Goal: Communication & Community: Answer question/provide support

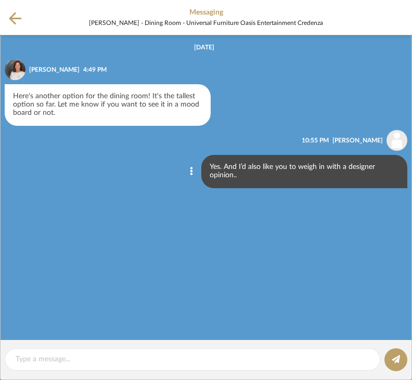
click at [14, 24] on icon at bounding box center [15, 18] width 12 height 13
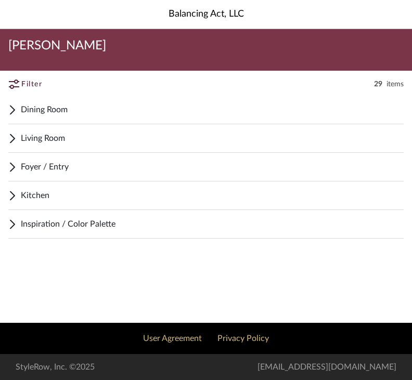
click at [20, 195] on div "Kitchen" at bounding box center [205, 195] width 395 height 29
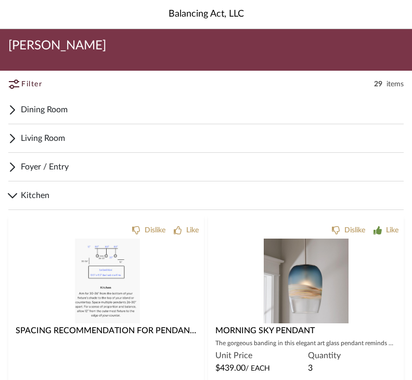
click at [15, 141] on icon at bounding box center [13, 138] width 6 height 9
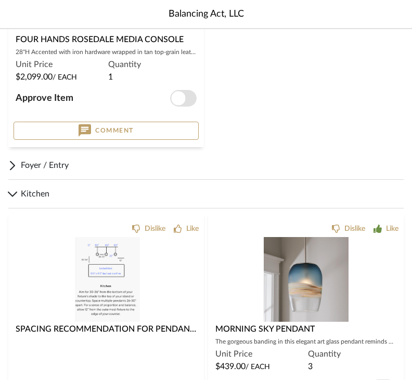
scroll to position [1540, 0]
click at [401, 202] on div "Kitchen" at bounding box center [205, 194] width 395 height 29
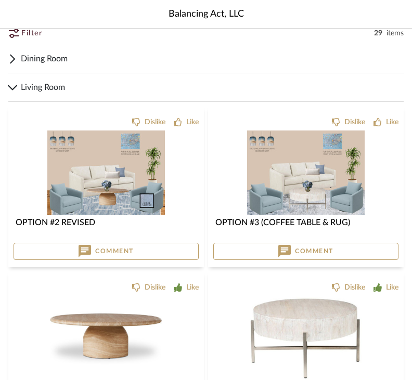
scroll to position [0, 0]
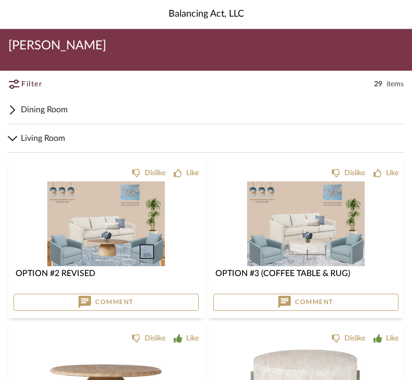
click at [34, 108] on span "Dining Room" at bounding box center [212, 109] width 382 height 12
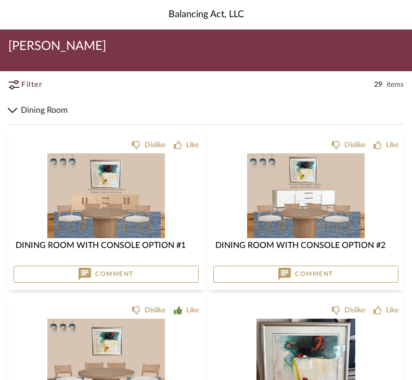
click at [25, 47] on span "[PERSON_NAME]" at bounding box center [57, 45] width 98 height 17
click at [27, 82] on span "Filter" at bounding box center [31, 84] width 21 height 11
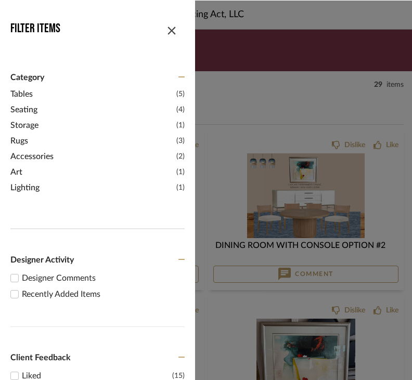
click at [19, 89] on span "Tables" at bounding box center [91, 93] width 163 height 12
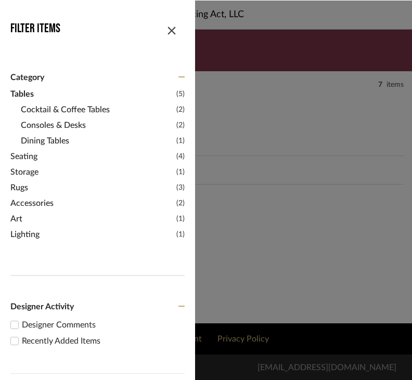
click at [17, 91] on span "Tables" at bounding box center [91, 93] width 163 height 12
click at [28, 105] on span "Cocktail & Coffee Tables" at bounding box center [97, 109] width 153 height 12
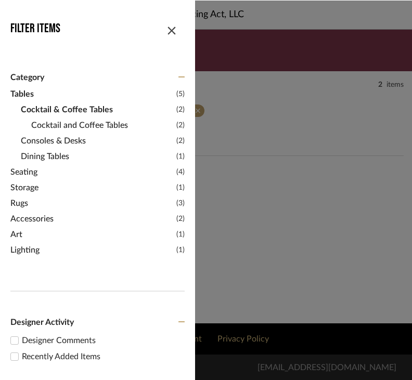
click at [49, 113] on span "Cocktail & Coffee Tables" at bounding box center [97, 109] width 153 height 12
click at [45, 120] on span "Cocktail and Coffee Tables" at bounding box center [102, 124] width 142 height 12
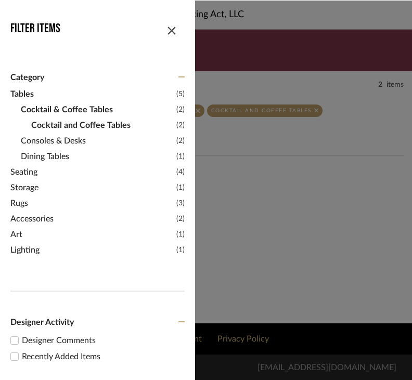
click at [10, 215] on span "Accessories" at bounding box center [91, 218] width 163 height 12
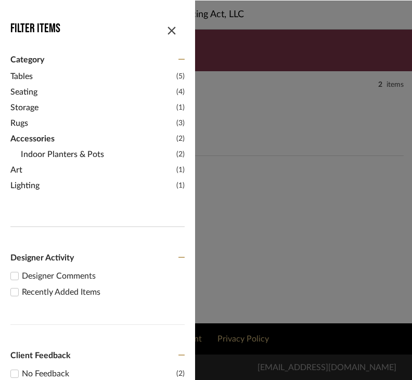
scroll to position [23, 0]
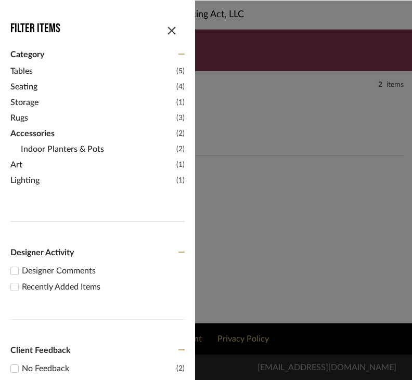
click at [208, 232] on div "Balancing Act, LLC [PERSON_NAME] Filter Items Category Tables (5) Seating (4) S…" at bounding box center [206, 161] width 412 height 323
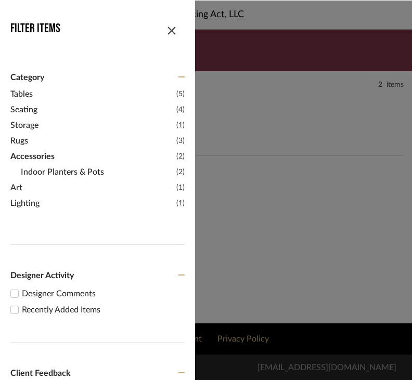
scroll to position [0, 0]
click at [167, 34] on span "button" at bounding box center [171, 28] width 25 height 25
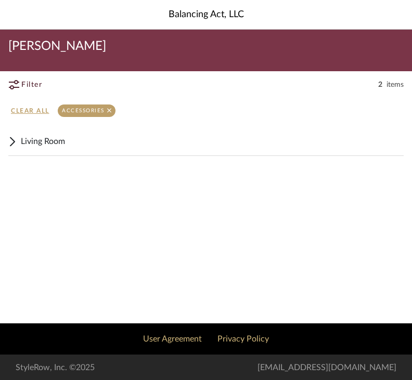
click at [33, 140] on span "Living Room" at bounding box center [212, 141] width 382 height 12
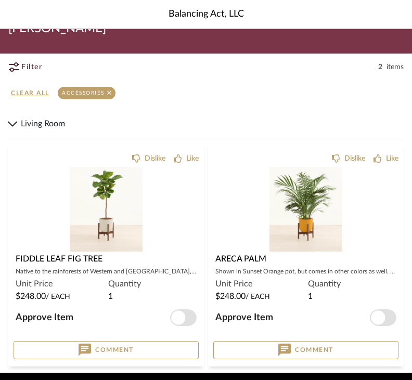
scroll to position [34, 0]
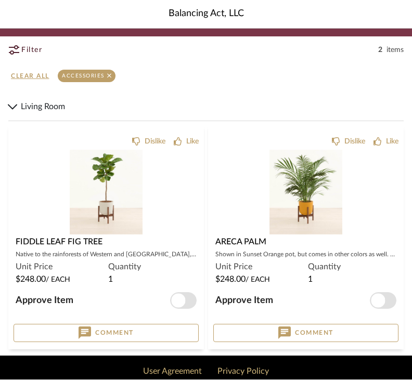
click at [34, 108] on span "Living Room" at bounding box center [212, 107] width 382 height 12
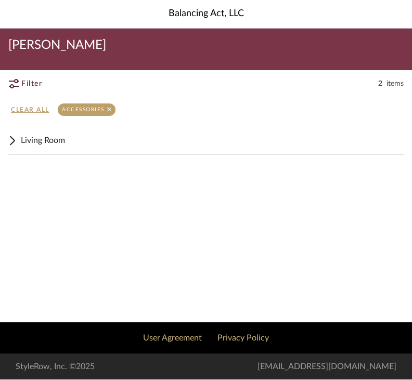
scroll to position [0, 0]
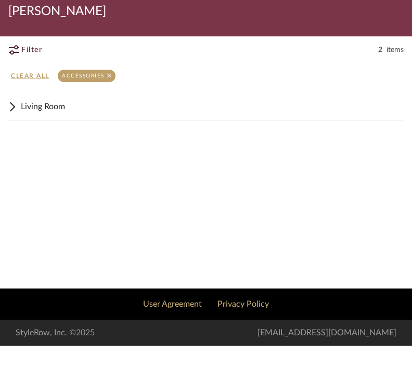
click at [29, 135] on span "Living Room" at bounding box center [212, 141] width 382 height 12
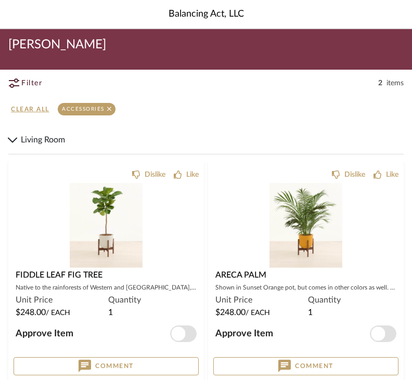
scroll to position [16, 0]
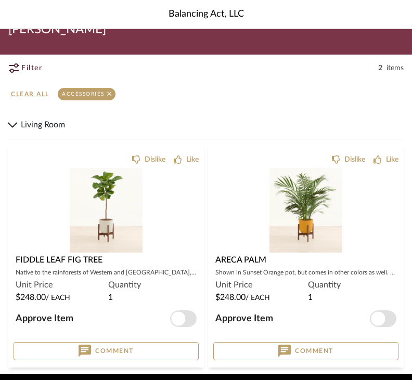
click at [18, 65] on icon at bounding box center [14, 67] width 10 height 9
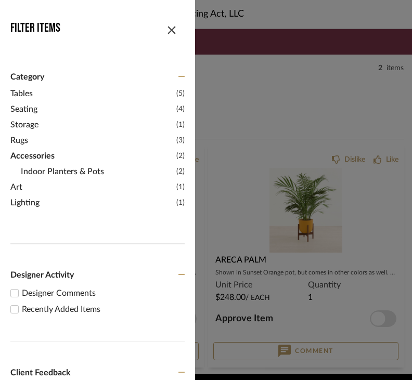
click at [18, 77] on span "Category" at bounding box center [27, 77] width 34 height 10
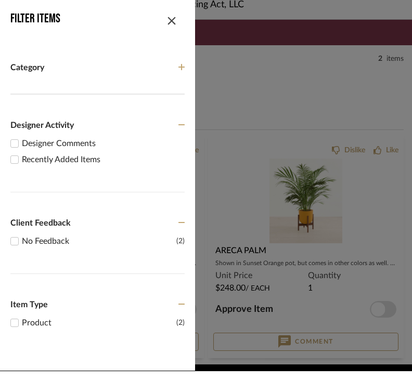
scroll to position [34, 0]
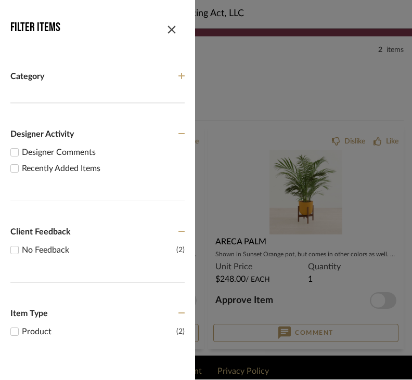
click at [160, 30] on span "button" at bounding box center [171, 28] width 25 height 25
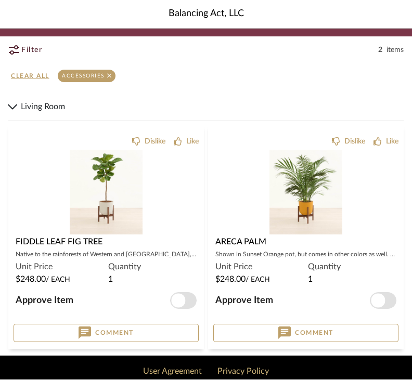
click at [79, 71] on div "Accessories" at bounding box center [87, 76] width 58 height 12
click at [93, 67] on div "Filtered by Accessories Clear All" at bounding box center [206, 77] width 412 height 31
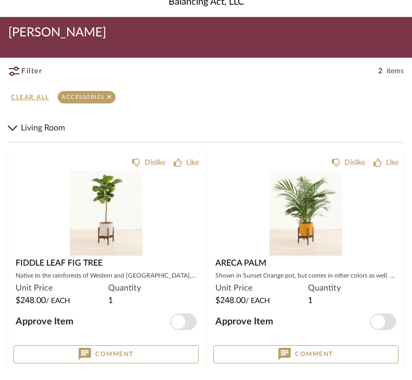
scroll to position [0, 0]
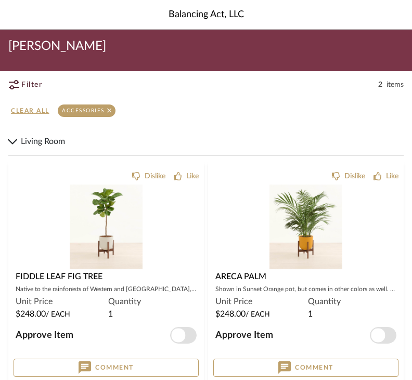
click at [392, 85] on span "items" at bounding box center [394, 84] width 17 height 10
click at [11, 56] on div "[PERSON_NAME]" at bounding box center [206, 50] width 412 height 42
click at [20, 108] on link "Clear All" at bounding box center [34, 110] width 47 height 12
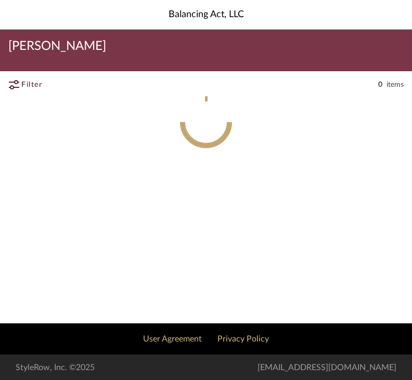
click at [20, 77] on button "Filter" at bounding box center [37, 84] width 58 height 19
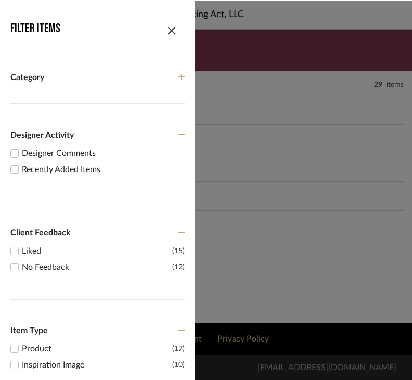
click at [166, 18] on span "button" at bounding box center [171, 28] width 25 height 25
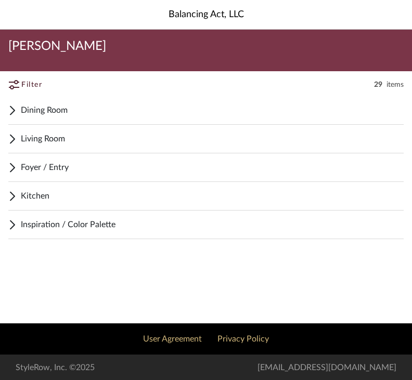
click at [21, 162] on span "Foyer / Entry" at bounding box center [212, 167] width 382 height 12
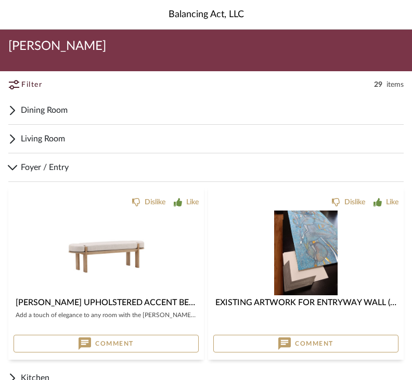
click at [48, 303] on div at bounding box center [106, 345] width 185 height 85
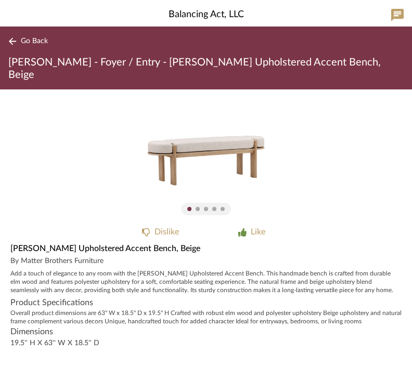
click at [18, 270] on div "Add a touch of elegance to any room with the [PERSON_NAME] Upholstered Accent B…" at bounding box center [205, 281] width 391 height 25
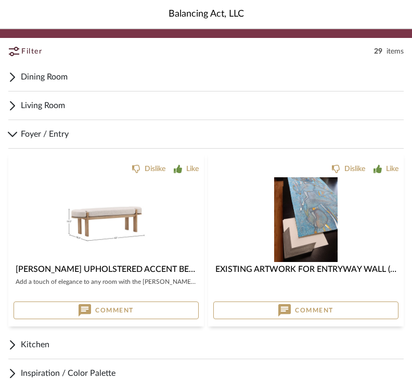
scroll to position [67, 0]
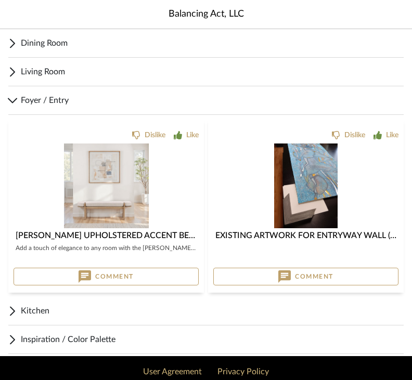
click at [92, 184] on img "3" at bounding box center [106, 185] width 85 height 85
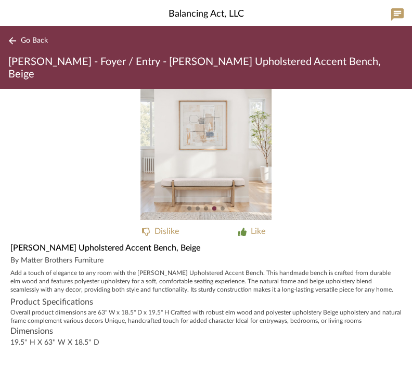
click at [371, 126] on div "3" at bounding box center [206, 154] width 412 height 131
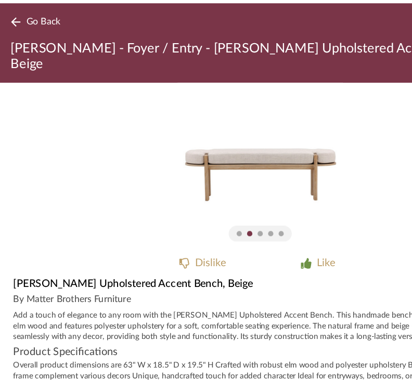
click at [18, 34] on button "Go Back" at bounding box center [29, 40] width 43 height 13
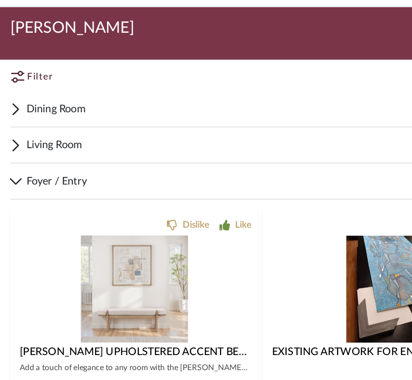
scroll to position [100, 0]
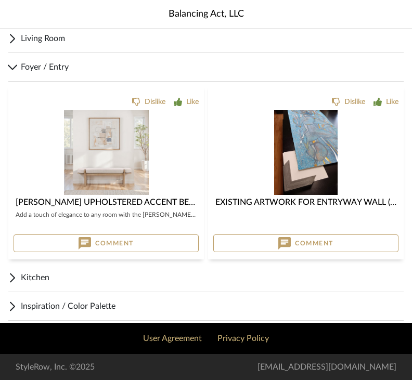
click at [141, 242] on button "Comment" at bounding box center [106, 243] width 185 height 18
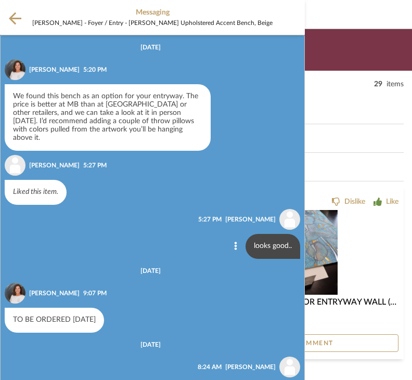
scroll to position [8, 0]
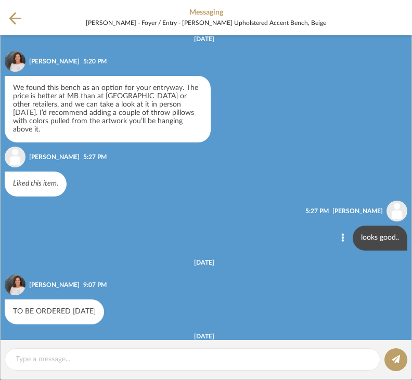
click at [41, 358] on textarea at bounding box center [192, 359] width 353 height 11
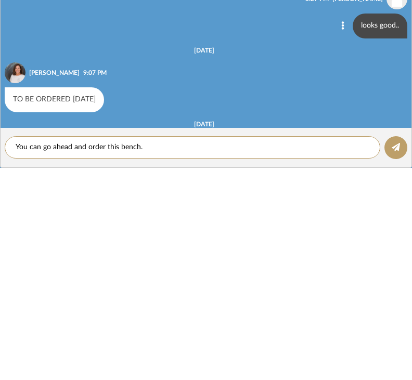
type textarea "You can go ahead and order this bench."
click at [395, 348] on button at bounding box center [395, 359] width 23 height 23
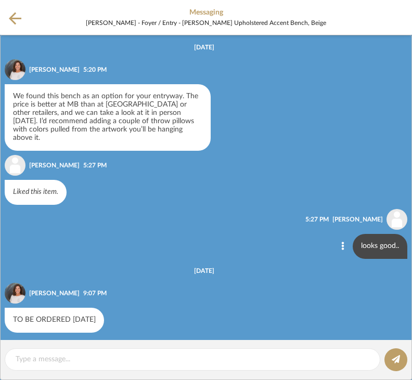
scroll to position [0, 0]
click at [14, 19] on icon at bounding box center [15, 18] width 12 height 12
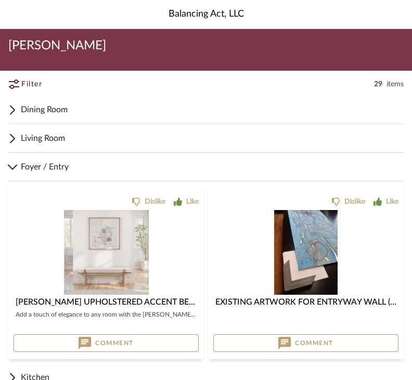
scroll to position [100, 0]
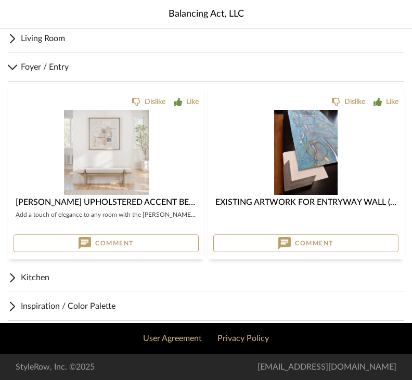
click at [16, 35] on icon at bounding box center [12, 38] width 8 height 12
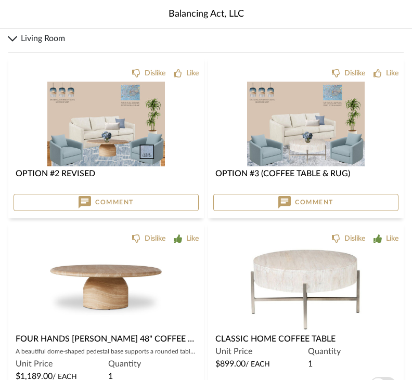
click at [127, 175] on img at bounding box center [105, 217] width 117 height 85
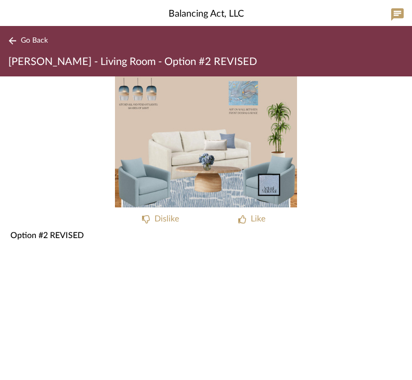
click at [21, 41] on span "Go Back" at bounding box center [34, 40] width 27 height 9
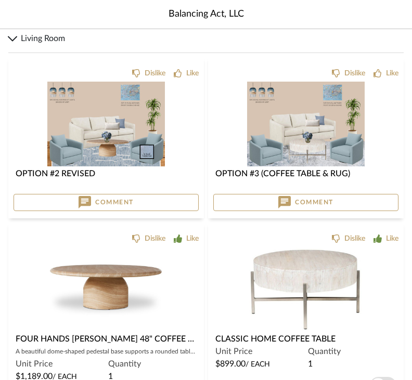
click at [99, 146] on img "0" at bounding box center [105, 124] width 117 height 85
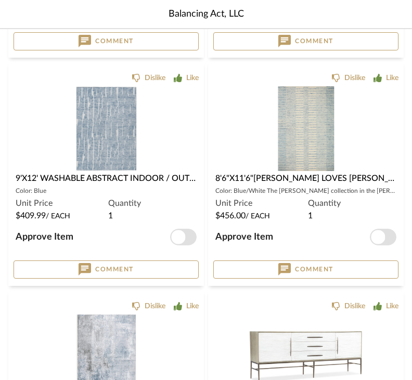
scroll to position [489, 0]
click at [95, 179] on img at bounding box center [106, 221] width 85 height 85
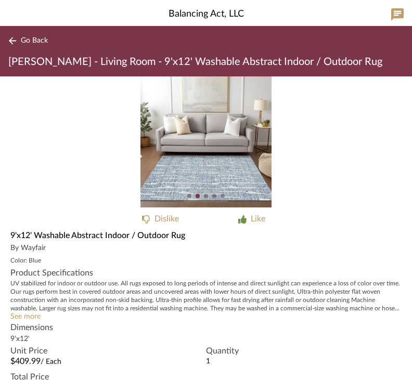
click at [192, 139] on img "1" at bounding box center [205, 141] width 131 height 131
click at [20, 45] on button "Go Back" at bounding box center [29, 40] width 43 height 13
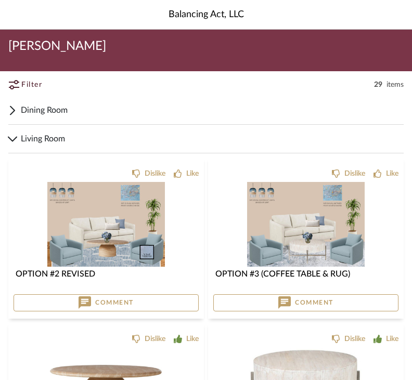
click at [118, 248] on img "0" at bounding box center [105, 223] width 117 height 85
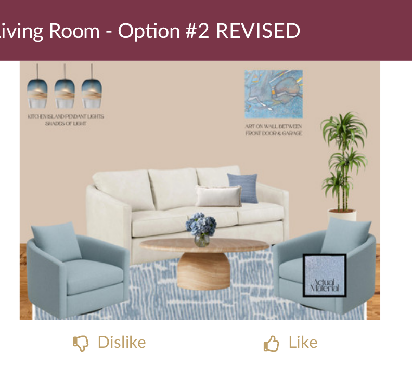
click at [51, 57] on span "[PERSON_NAME] - Living Room - Option #2 REVISED" at bounding box center [132, 62] width 248 height 10
click at [115, 76] on img "0" at bounding box center [206, 141] width 182 height 131
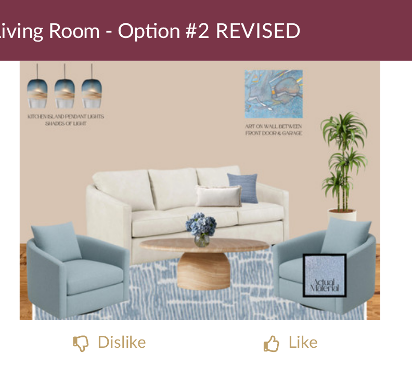
click at [115, 76] on img "0" at bounding box center [206, 141] width 182 height 131
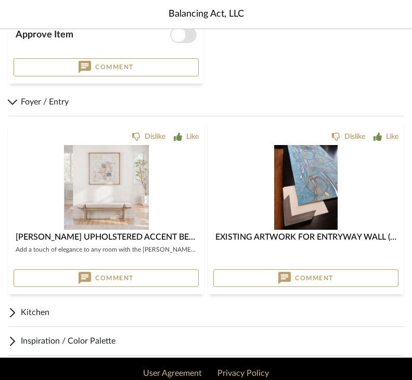
scroll to position [1603, 0]
click at [114, 170] on img "3" at bounding box center [106, 188] width 85 height 85
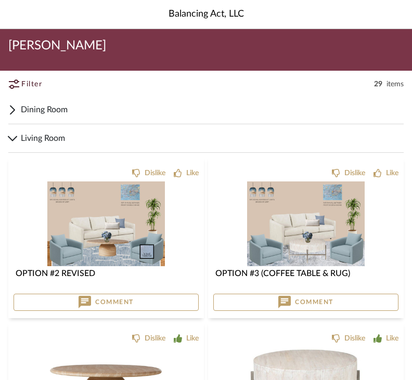
click at [43, 108] on span "Dining Room" at bounding box center [212, 109] width 382 height 12
